Goal: Information Seeking & Learning: Learn about a topic

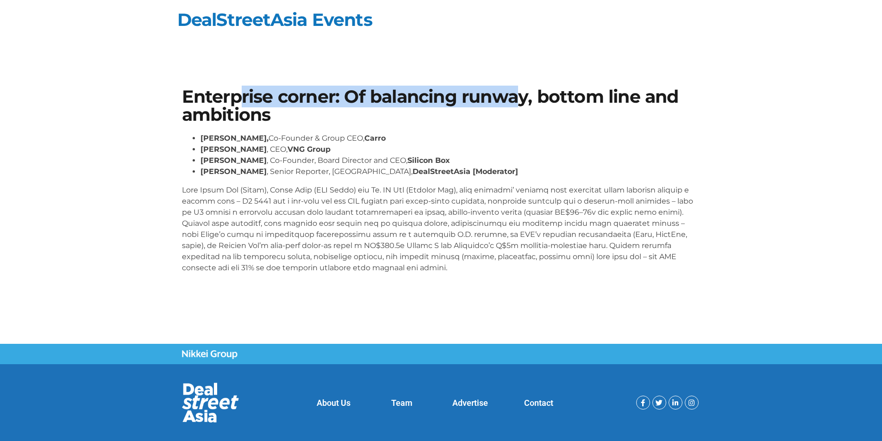
drag, startPoint x: 245, startPoint y: 94, endPoint x: 522, endPoint y: 94, distance: 277.0
click at [522, 94] on h1 "Enterprise corner: Of balancing runway, bottom line and ambitions" at bounding box center [441, 106] width 519 height 36
click at [523, 93] on h1 "Enterprise corner: Of balancing runway, bottom line and ambitions" at bounding box center [441, 106] width 519 height 36
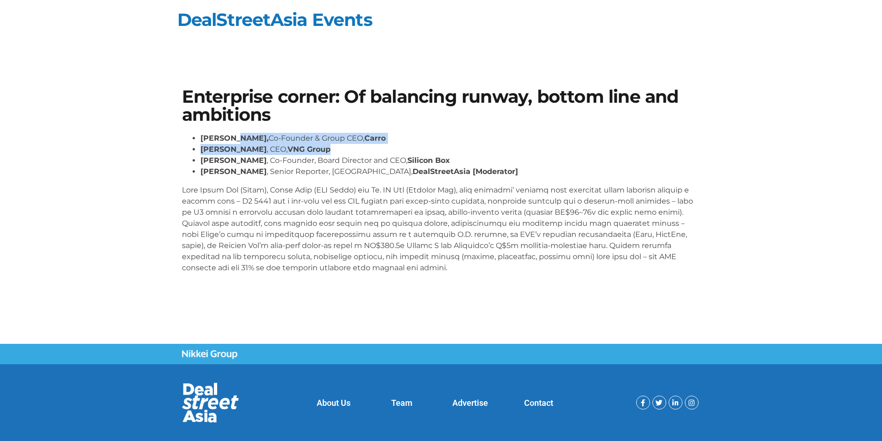
drag, startPoint x: 257, startPoint y: 144, endPoint x: 319, endPoint y: 145, distance: 61.6
click at [319, 145] on ul "[PERSON_NAME], Co-Founder & Group CEO, Carro [PERSON_NAME] , CEO, VNG Group [PE…" at bounding box center [441, 155] width 519 height 44
click at [319, 145] on li "[PERSON_NAME] , CEO, VNG Group" at bounding box center [451, 149] width 500 height 11
drag, startPoint x: 242, startPoint y: 169, endPoint x: 309, endPoint y: 169, distance: 67.2
click at [309, 169] on li "[PERSON_NAME] , Senior Reporter, [GEOGRAPHIC_DATA], DealStreetAsia [Moderator]" at bounding box center [451, 171] width 500 height 11
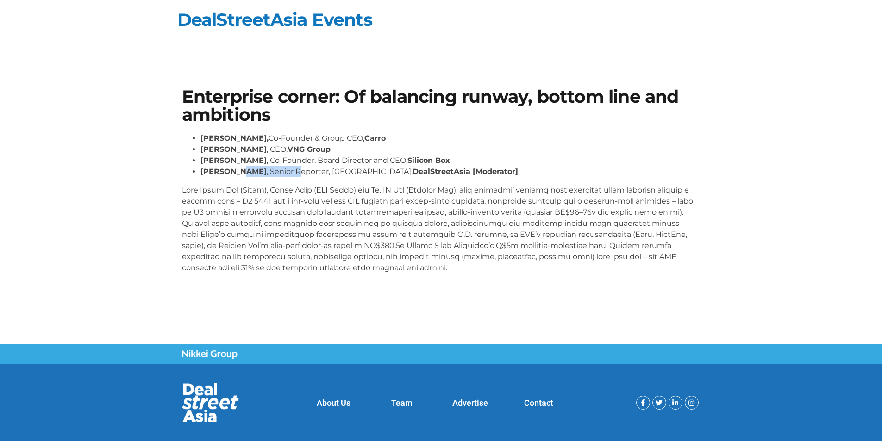
click at [309, 169] on li "[PERSON_NAME] , Senior Reporter, [GEOGRAPHIC_DATA], DealStreetAsia [Moderator]" at bounding box center [451, 171] width 500 height 11
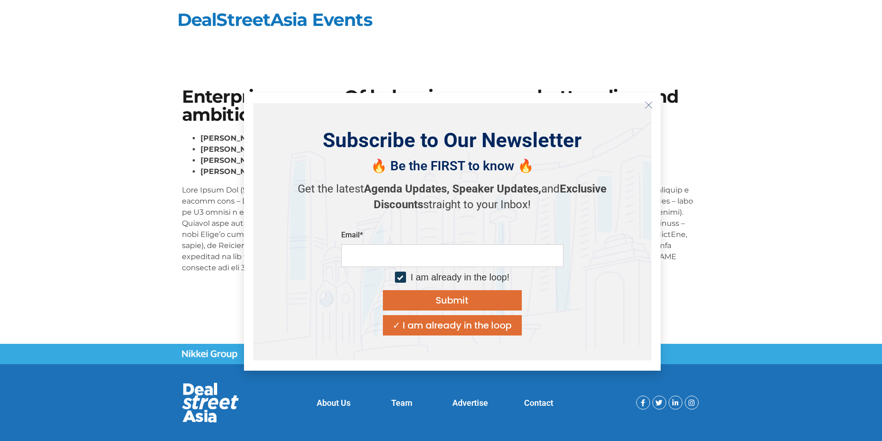
click at [648, 105] on icon "Close" at bounding box center [649, 105] width 8 height 8
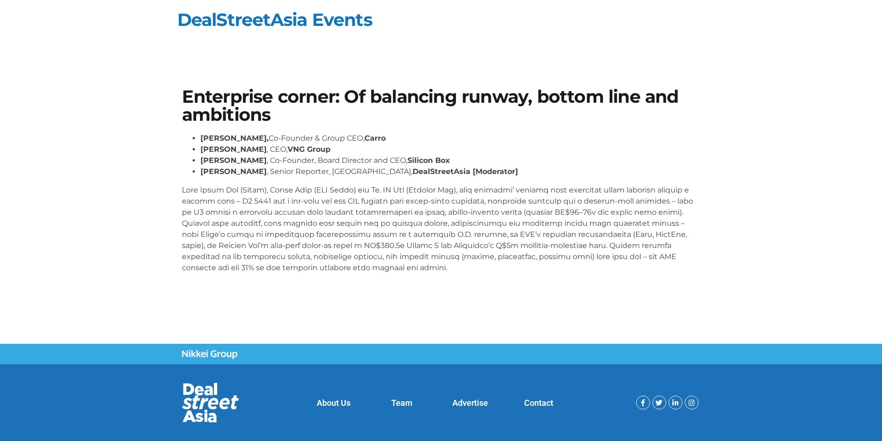
click at [81, 192] on section "Enterprise corner: Of balancing runway, bottom line and ambitions [PERSON_NAME]…" at bounding box center [441, 184] width 882 height 249
